Goal: Task Accomplishment & Management: Complete application form

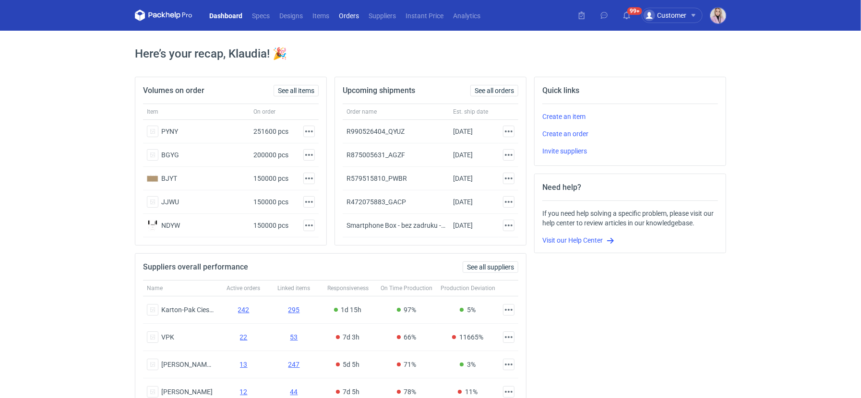
click at [358, 14] on link "Orders" at bounding box center [349, 16] width 30 height 12
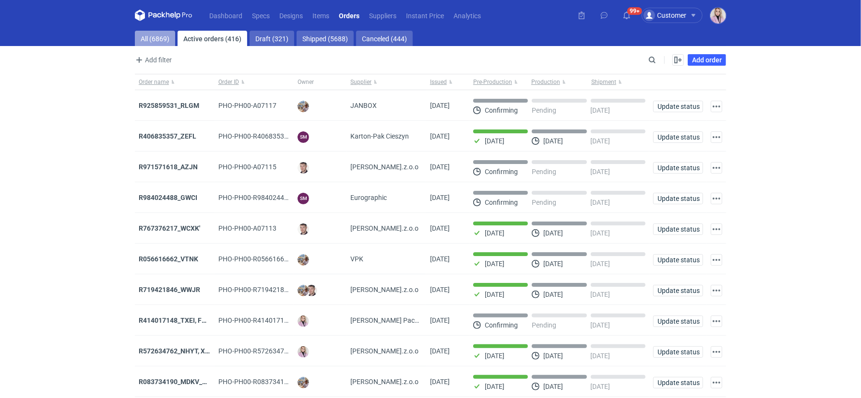
click at [173, 41] on link "All (6869)" at bounding box center [155, 38] width 40 height 15
click at [652, 59] on input "Search" at bounding box center [610, 60] width 95 height 12
paste input "DRYL"
type input "DRYL"
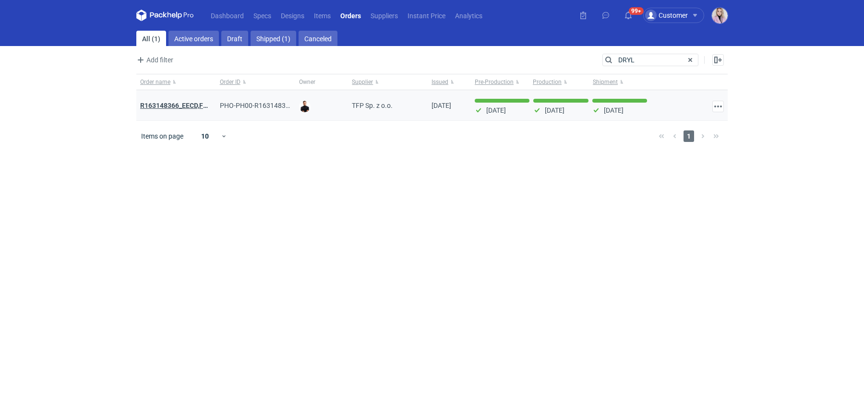
click at [175, 104] on strong "R163148366_EECD,FXVQ, DRYL ,MYSK,TBAO" at bounding box center [207, 105] width 134 height 11
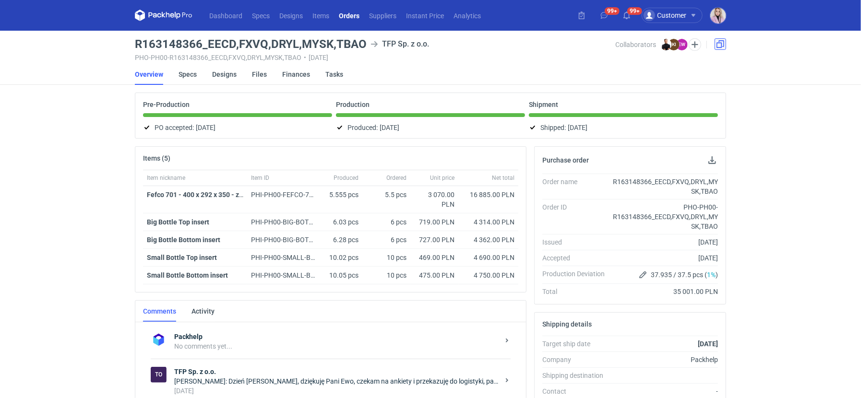
click at [720, 48] on link at bounding box center [721, 44] width 12 height 12
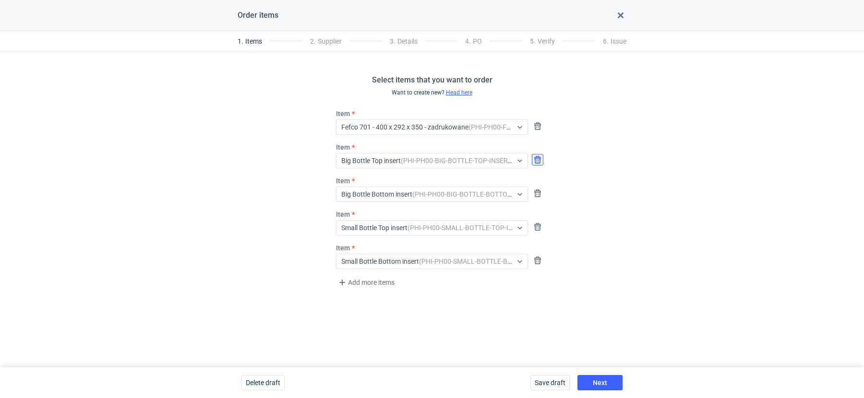
click at [538, 160] on button "button" at bounding box center [538, 160] width 12 height 12
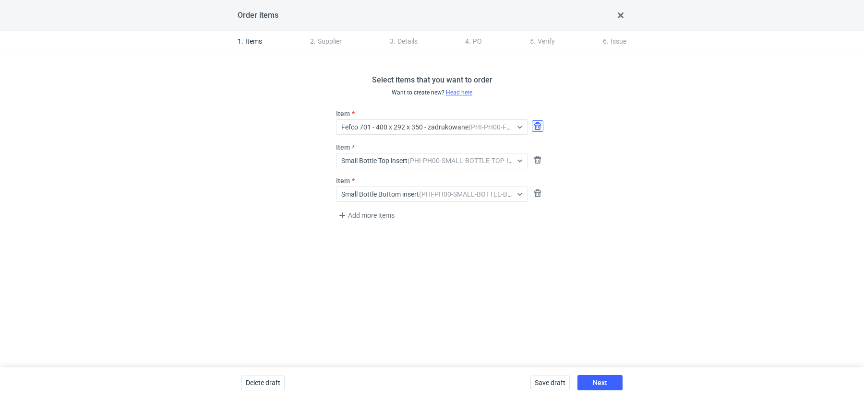
click at [538, 130] on button "button" at bounding box center [538, 126] width 12 height 12
click at [598, 386] on span "Next" at bounding box center [600, 383] width 14 height 7
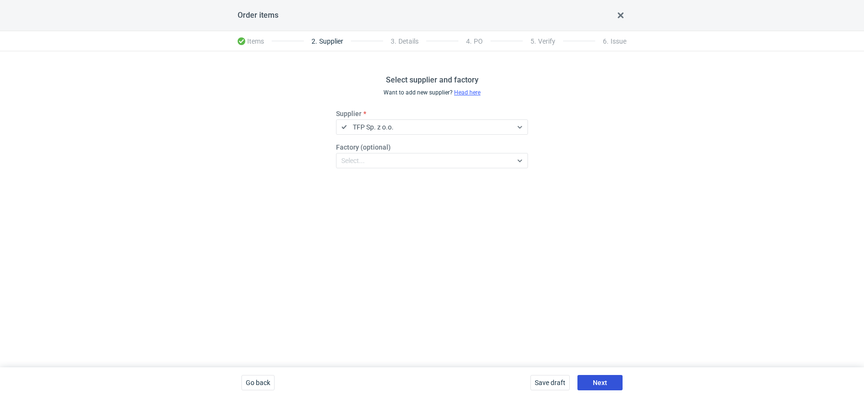
click at [591, 379] on button "Next" at bounding box center [599, 382] width 45 height 15
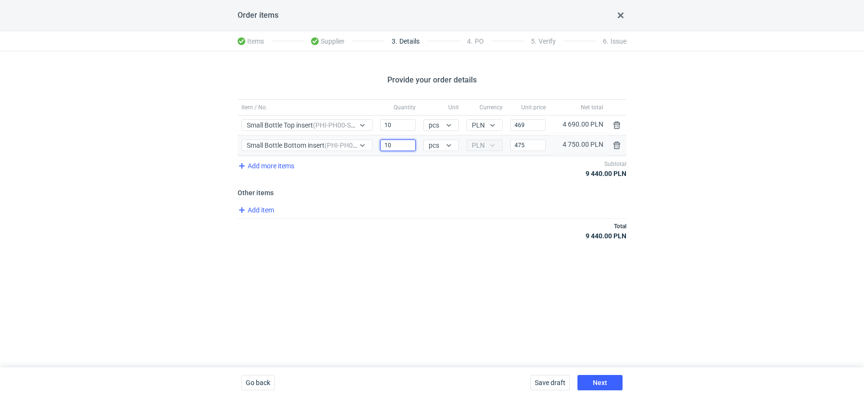
drag, startPoint x: 394, startPoint y: 145, endPoint x: 336, endPoint y: 138, distance: 58.5
click at [336, 138] on div "Item / No. Small Bottle Bottom insert (PHI-PH00-SMALL-BOTTLE-BOTTOM-INSERT) Qua…" at bounding box center [432, 146] width 389 height 20
type input "7000"
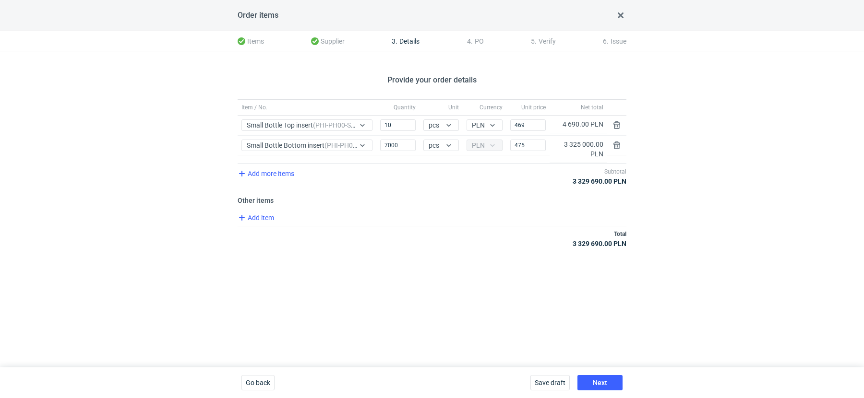
click at [374, 184] on div "Item / No. Quantity Unit Currency Unit price Net total Item / No. Small Bottle …" at bounding box center [432, 179] width 389 height 160
click at [396, 126] on input "10" at bounding box center [398, 125] width 36 height 12
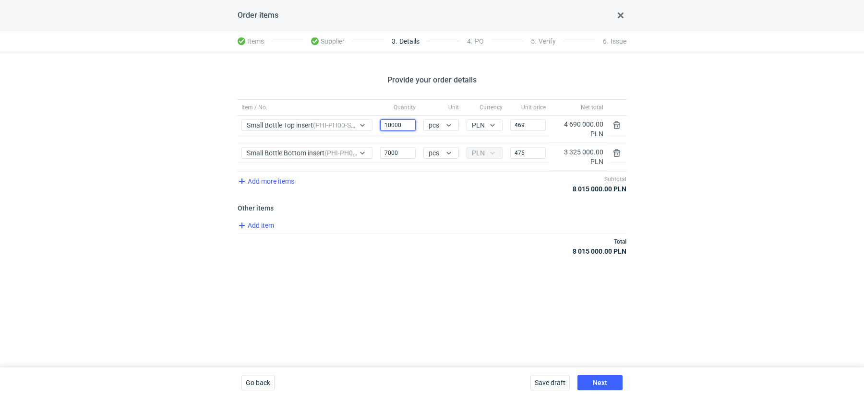
type input "10000"
drag, startPoint x: 531, startPoint y: 124, endPoint x: 461, endPoint y: 124, distance: 70.1
click at [461, 124] on div "Item / No. Small Bottle Top insert (PHI-PH00-SMALL-BOTTLE-TOP-INSERT) Quantity …" at bounding box center [432, 129] width 389 height 27
type input "405"
drag, startPoint x: 526, startPoint y: 151, endPoint x: 459, endPoint y: 151, distance: 66.2
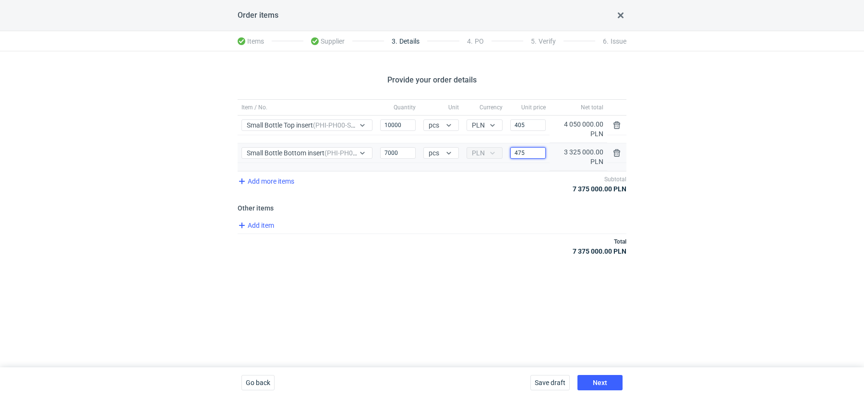
click at [459, 151] on div "Item / No. Small Bottle Bottom insert (PHI-PH00-SMALL-BOTTLE-BOTTOM-INSERT) Qua…" at bounding box center [432, 156] width 389 height 27
type input "405"
click at [408, 152] on input "7000" at bounding box center [398, 153] width 36 height 12
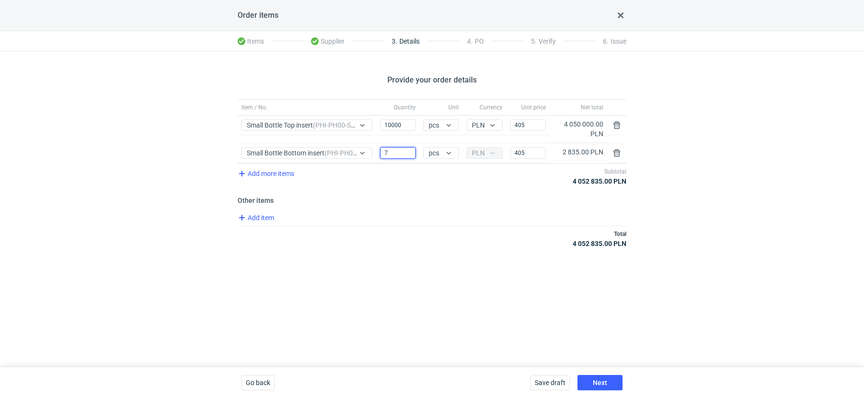
type input "7"
click at [530, 123] on input "405" at bounding box center [528, 125] width 36 height 12
type input "410"
click at [406, 124] on input "10000" at bounding box center [398, 125] width 36 height 12
click at [394, 154] on input "7" at bounding box center [398, 153] width 36 height 12
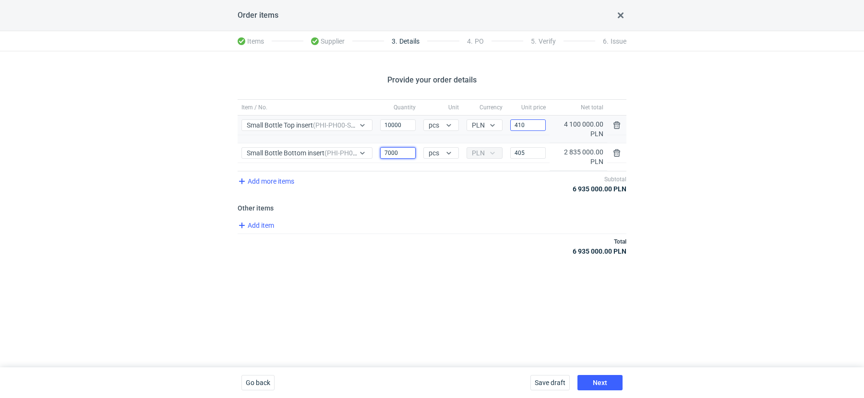
type input "7000"
click at [526, 126] on input "410" at bounding box center [528, 125] width 36 height 12
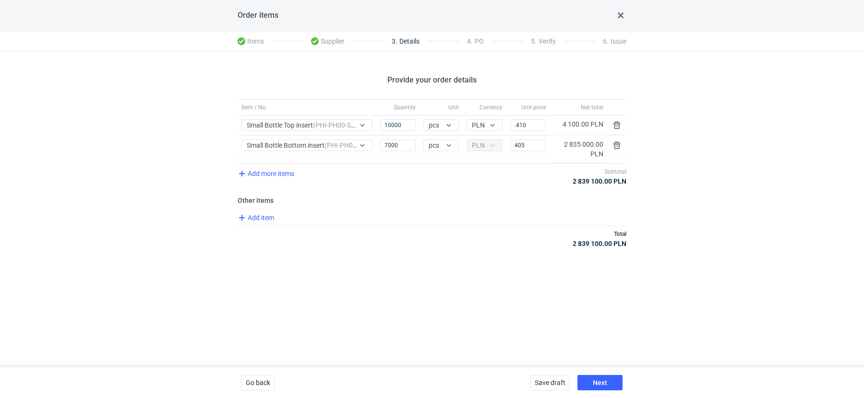
click at [524, 202] on h3 "Other items" at bounding box center [432, 201] width 389 height 8
click at [512, 122] on input ".410" at bounding box center [528, 125] width 36 height 12
type input "0.410"
click at [483, 207] on div "Item / No. Quantity Unit Currency Unit price Net total Item / No. Small Bottle …" at bounding box center [432, 179] width 389 height 160
click at [511, 142] on input "405" at bounding box center [528, 146] width 36 height 12
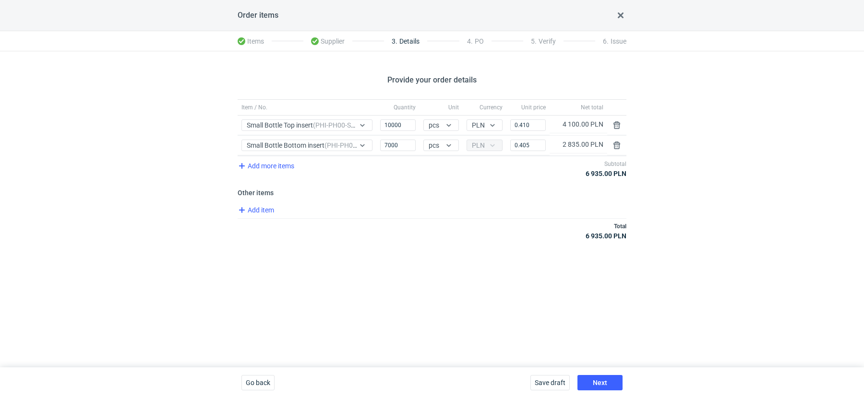
click at [493, 204] on div "Add item" at bounding box center [431, 211] width 391 height 14
click at [597, 382] on span "Next" at bounding box center [600, 383] width 14 height 7
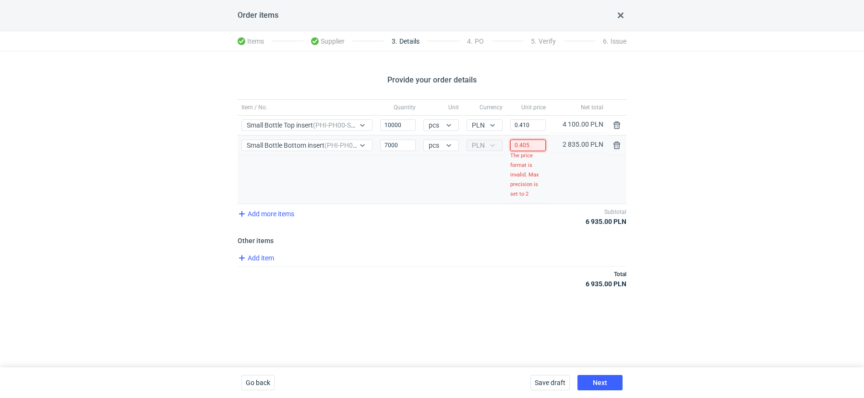
click at [541, 143] on input "0.405" at bounding box center [528, 146] width 36 height 12
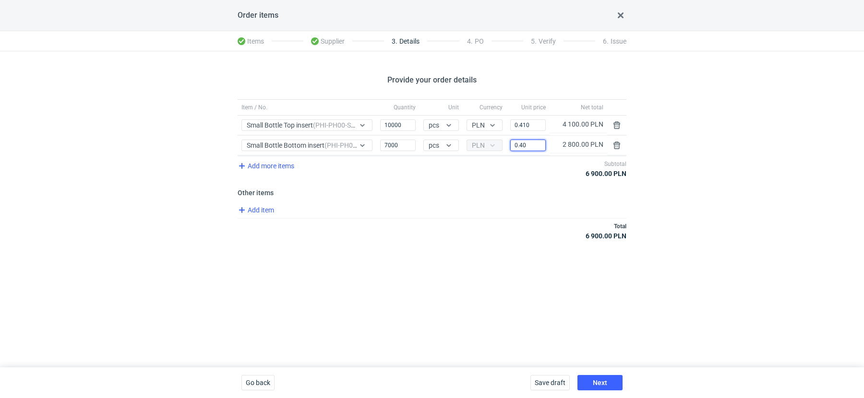
type input "0.40"
click at [516, 280] on div "Provide your order details Item / No. Quantity Unit Currency Unit price Net tot…" at bounding box center [432, 209] width 864 height 316
click at [263, 207] on span "Add item" at bounding box center [255, 210] width 39 height 12
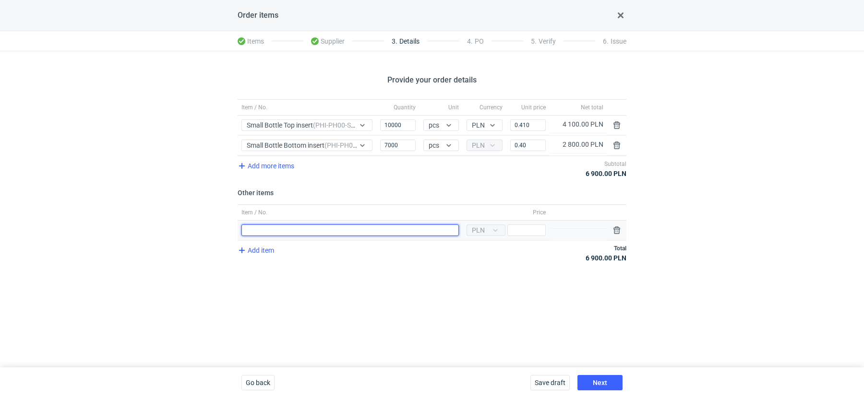
click at [282, 230] on input "Item / No." at bounding box center [349, 231] width 217 height 12
click at [335, 230] on input "Small bottle bottom insert - wyrównanie do ceny z oferty" at bounding box center [349, 231] width 217 height 12
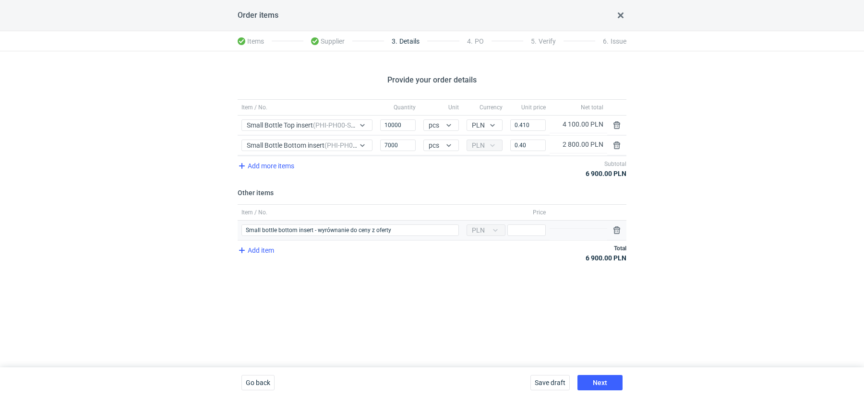
click at [406, 221] on div "Item / No. Small bottle bottom insert - wyrównanie do ceny z oferty" at bounding box center [350, 231] width 225 height 20
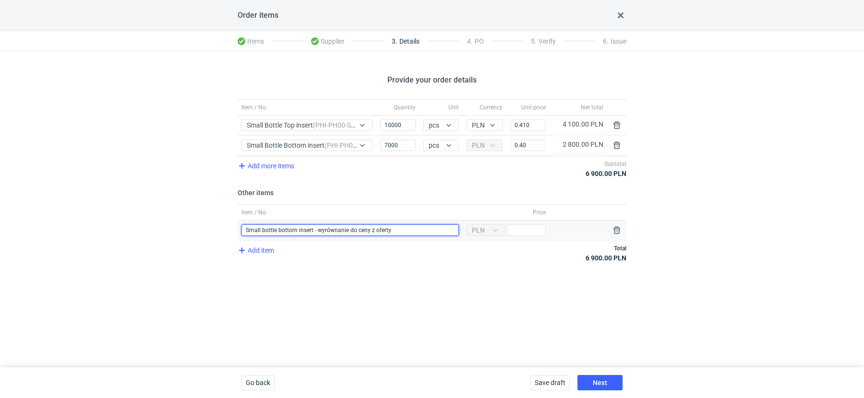
click at [401, 228] on input "Small bottle bottom insert - wyrównanie do ceny z oferty" at bounding box center [349, 231] width 217 height 12
type input "Small bottle bottom insert - wyrównanie do ceny z oferty (405 pln/1000szt)"
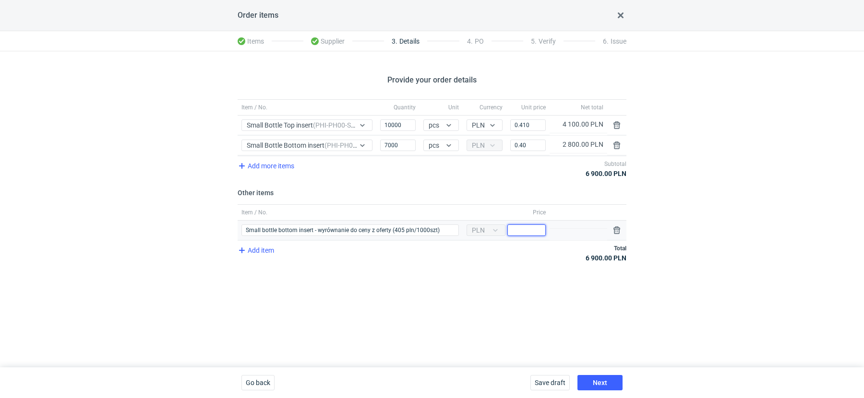
click at [520, 231] on input "Price" at bounding box center [526, 231] width 38 height 12
type input "35"
click at [523, 313] on div "Provide your order details Item / No. Quantity Unit Currency Unit price Net tot…" at bounding box center [432, 209] width 864 height 316
click at [602, 385] on span "Next" at bounding box center [600, 383] width 14 height 7
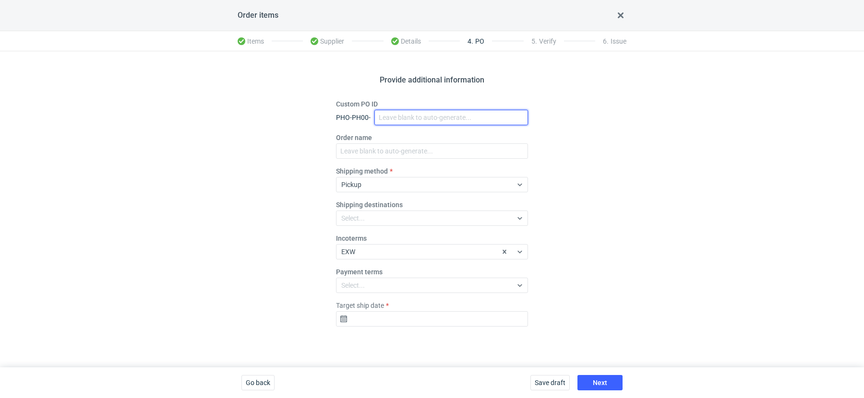
click at [409, 121] on input "Custom PO ID" at bounding box center [451, 117] width 154 height 15
paste input "R304419750_UEAD, TLWQ"
type input "R304419750_UEAD, TLWQ"
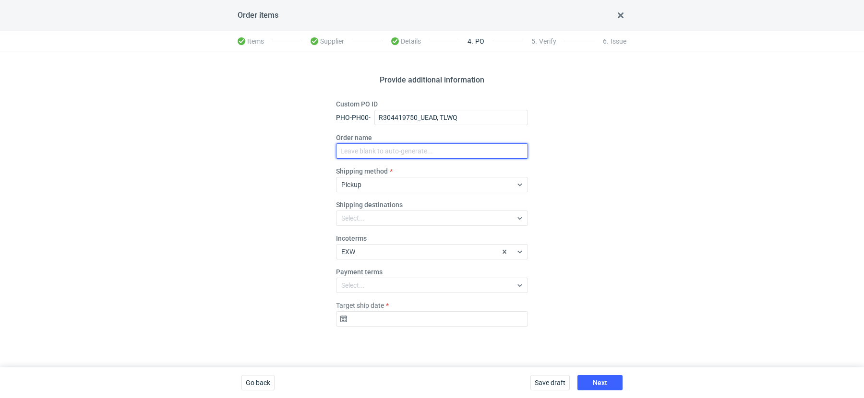
click at [381, 151] on input "Order name" at bounding box center [432, 150] width 192 height 15
paste input "R304419750_UEAD, TLWQ"
type input "R304419750_UEAD, TLWQ"
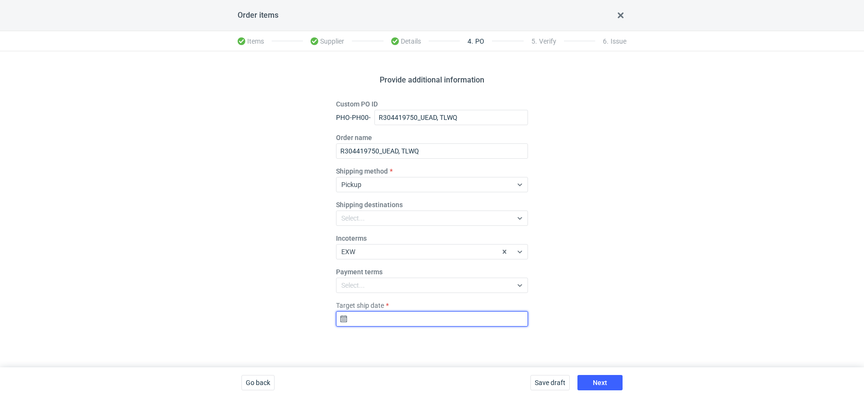
click at [367, 322] on input "Target ship date" at bounding box center [432, 318] width 192 height 15
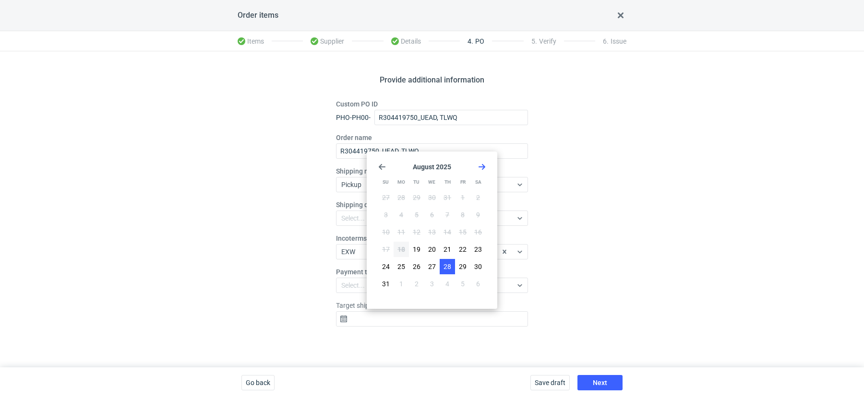
click at [451, 265] on span "28" at bounding box center [447, 267] width 8 height 10
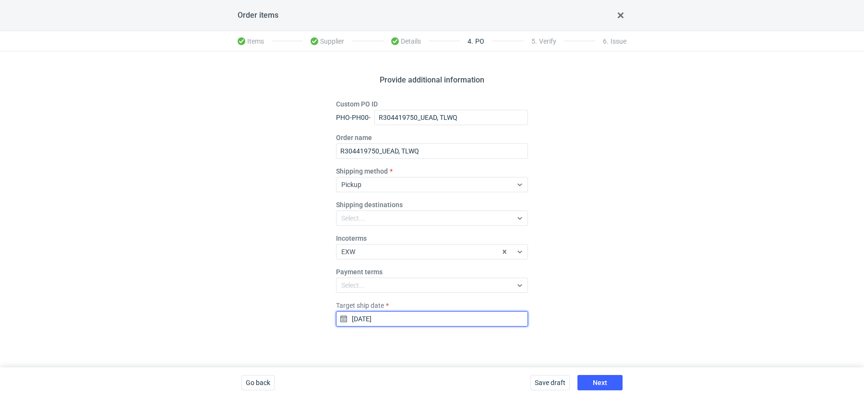
click at [397, 324] on input "2025-08-28" at bounding box center [432, 318] width 192 height 15
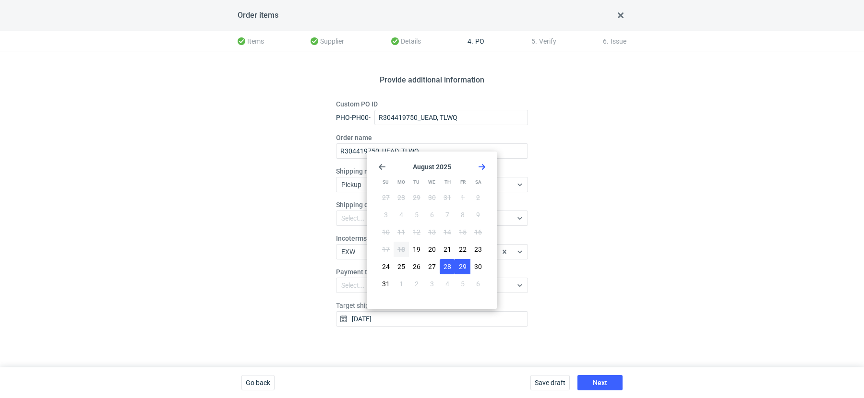
click at [459, 265] on span "29" at bounding box center [463, 267] width 8 height 10
type input "2025-08-29"
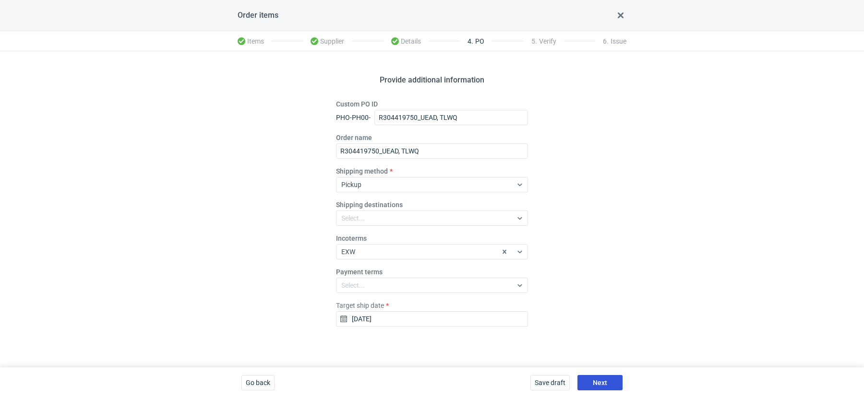
click at [586, 378] on button "Next" at bounding box center [599, 382] width 45 height 15
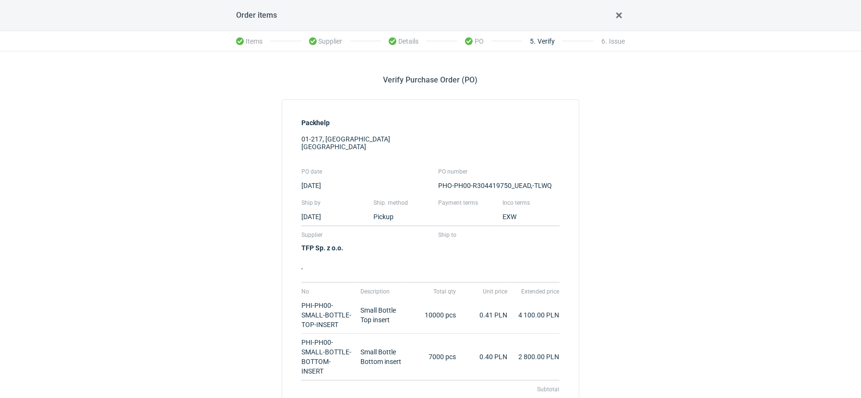
scroll to position [164, 0]
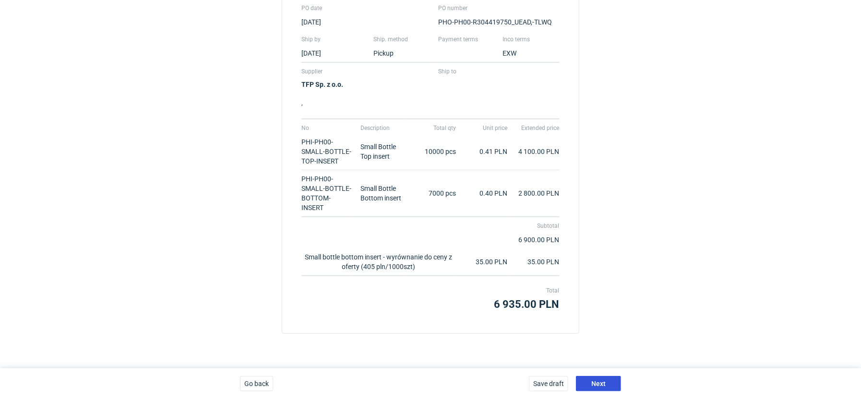
click at [586, 380] on button "Next" at bounding box center [598, 383] width 45 height 15
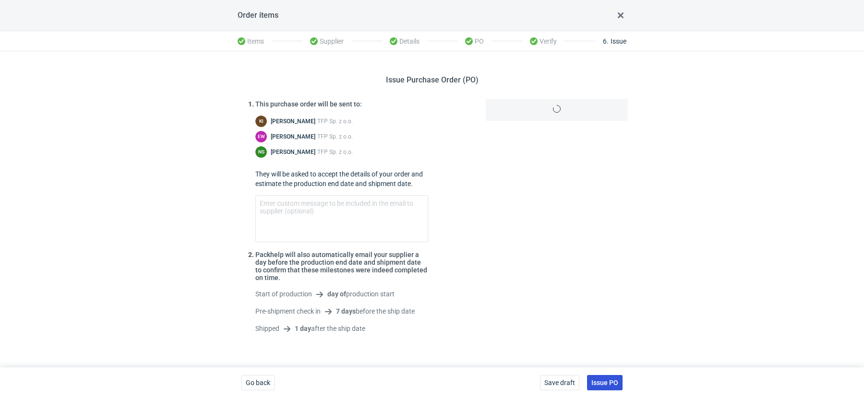
click at [600, 382] on span "Issue PO" at bounding box center [604, 383] width 27 height 7
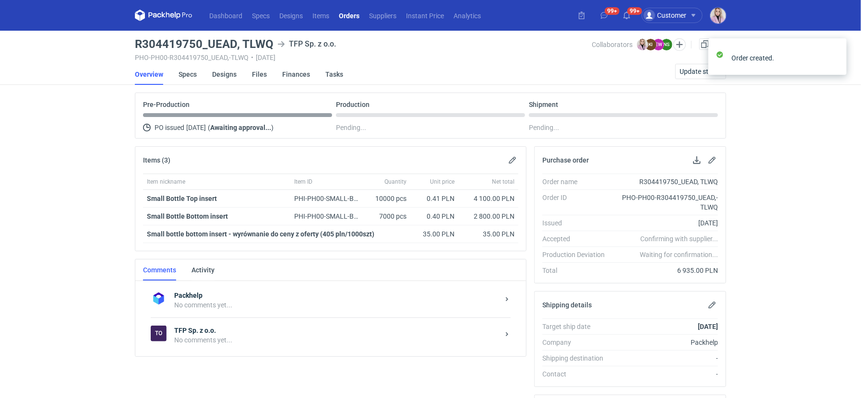
click at [248, 327] on strong "TFP Sp. z o.o." at bounding box center [336, 331] width 325 height 10
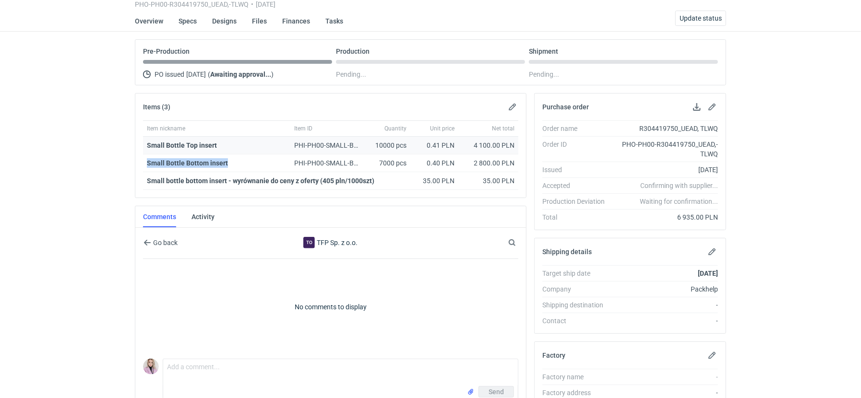
scroll to position [135, 0]
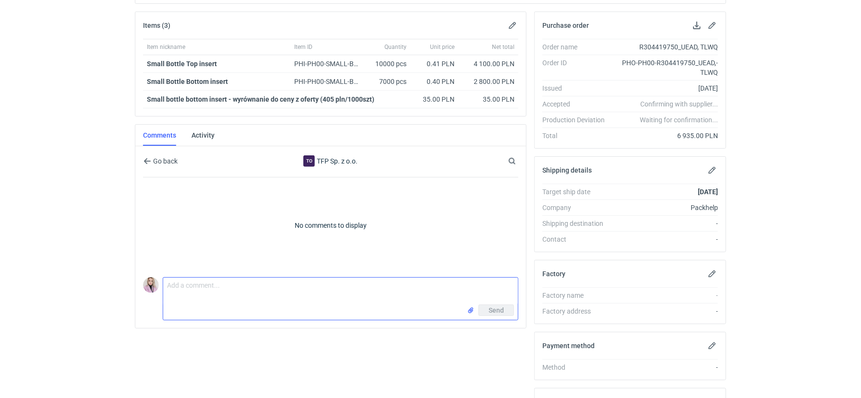
click at [235, 298] on textarea "Comment message" at bounding box center [340, 291] width 355 height 27
paste textarea "R163148366_EECD,FXVQ,DRYL,MYSK,TBAO"
click at [349, 282] on textarea "Powtórka R163148366_DRYL, MYSK" at bounding box center [340, 291] width 355 height 27
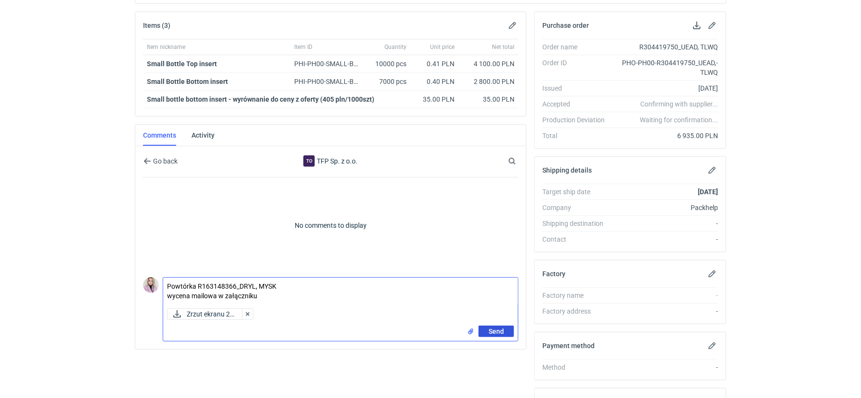
type textarea "Powtórka R163148366_DRYL, MYSK wycena mailowa w załączniku"
click at [490, 329] on span "Send" at bounding box center [496, 331] width 15 height 7
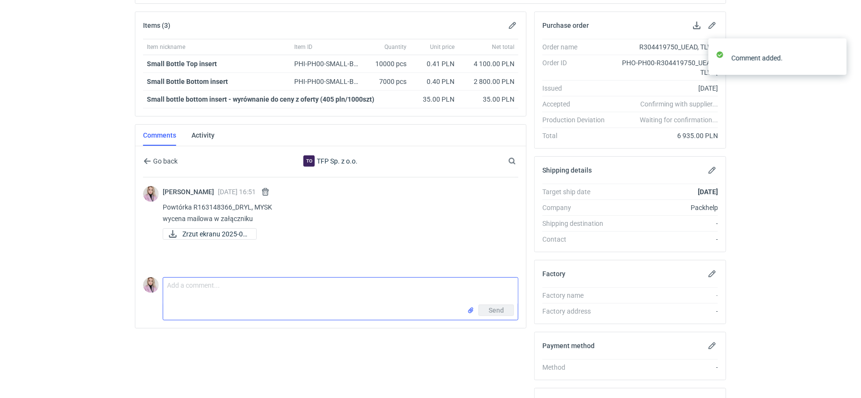
scroll to position [0, 0]
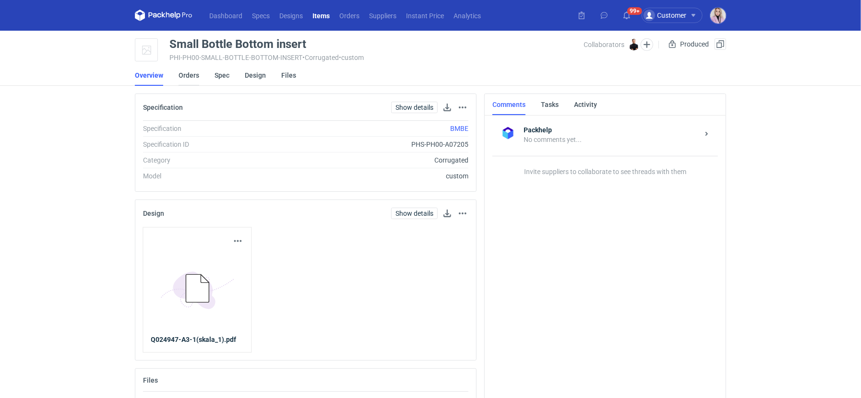
click at [188, 83] on link "Orders" at bounding box center [189, 75] width 21 height 21
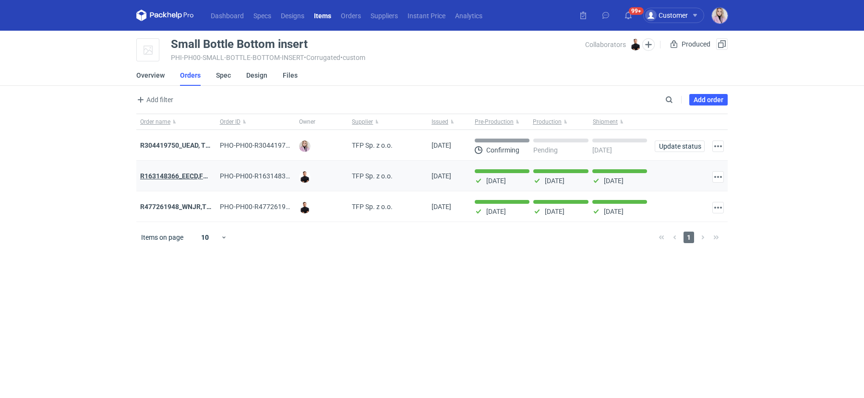
click at [178, 175] on strong "R163148366_EECD,FXVQ,DRYL,MYSK,TBAO" at bounding box center [207, 176] width 134 height 8
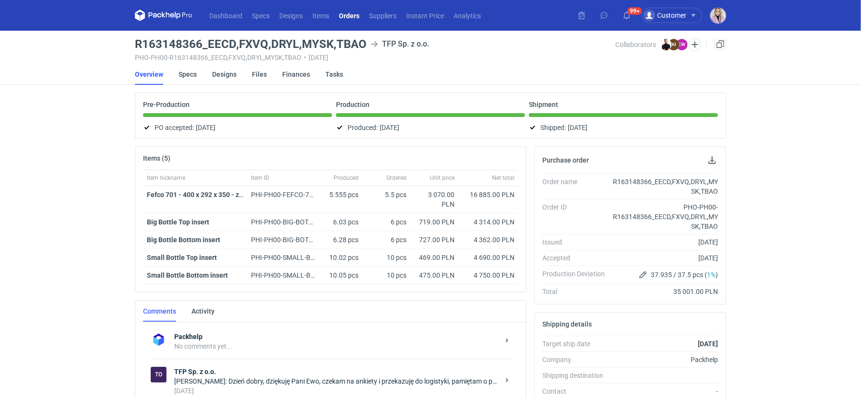
click at [169, 41] on h3 "R163148366_EECD,FXVQ,DRYL,MYSK,TBAO" at bounding box center [251, 44] width 232 height 12
click at [166, 41] on h3 "R163148366_EECD,FXVQ,DRYL,MYSK,TBAO" at bounding box center [251, 44] width 232 height 12
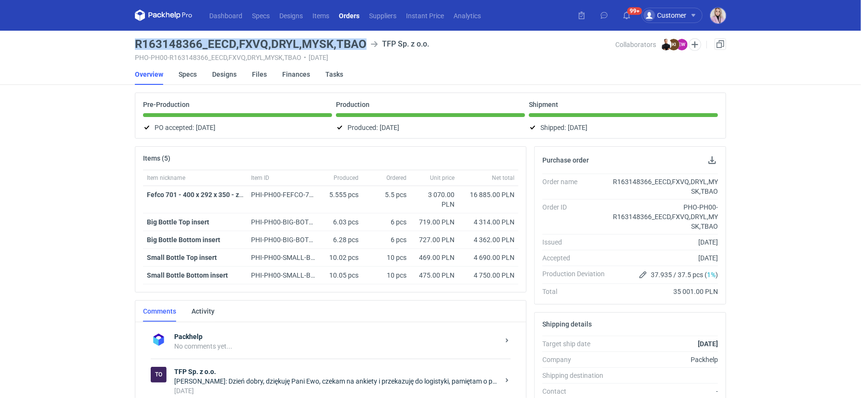
copy h3 "R163148366_EECD,FXVQ,DRYL,MYSK,TBAO"
